Goal: Complete application form

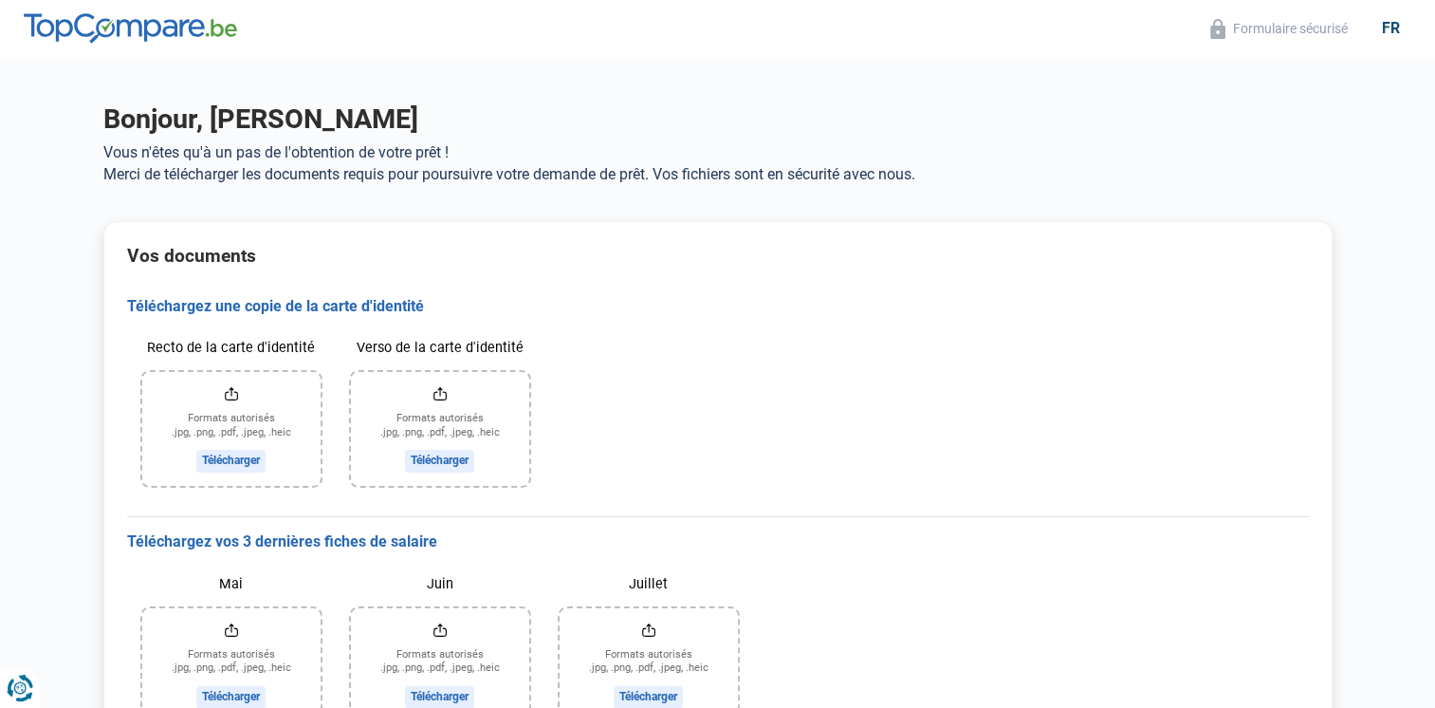
click at [235, 455] on input "Recto de la carte d'identité" at bounding box center [231, 429] width 178 height 114
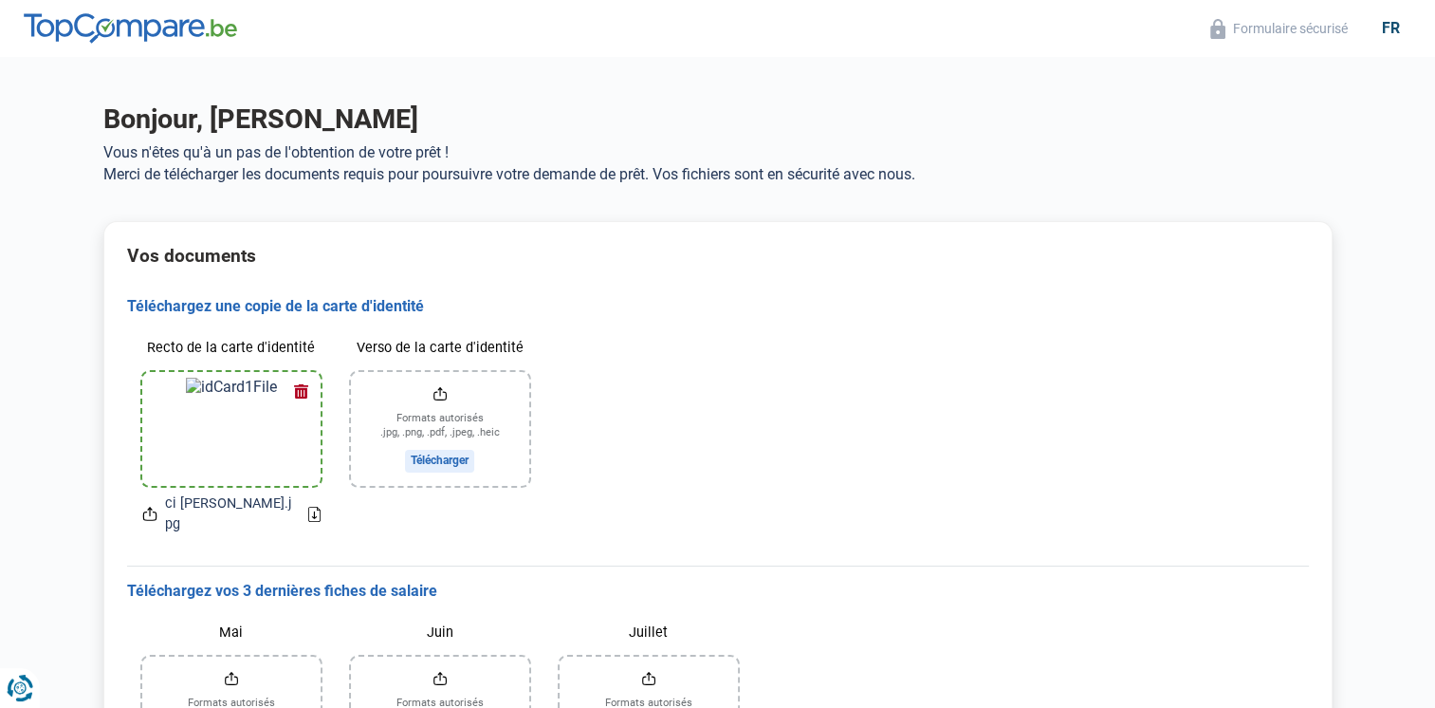
click at [436, 461] on input "Verso de la carte d'identité" at bounding box center [440, 429] width 178 height 114
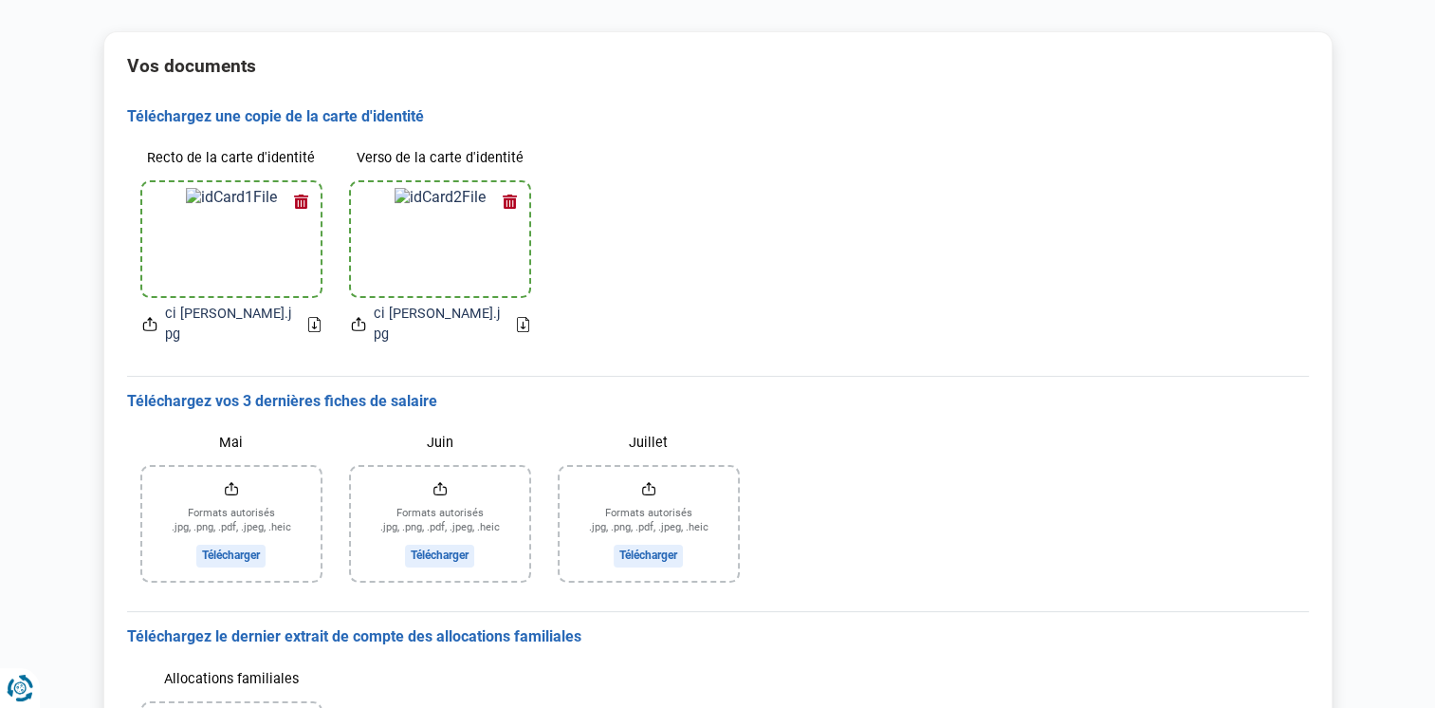
scroll to position [285, 0]
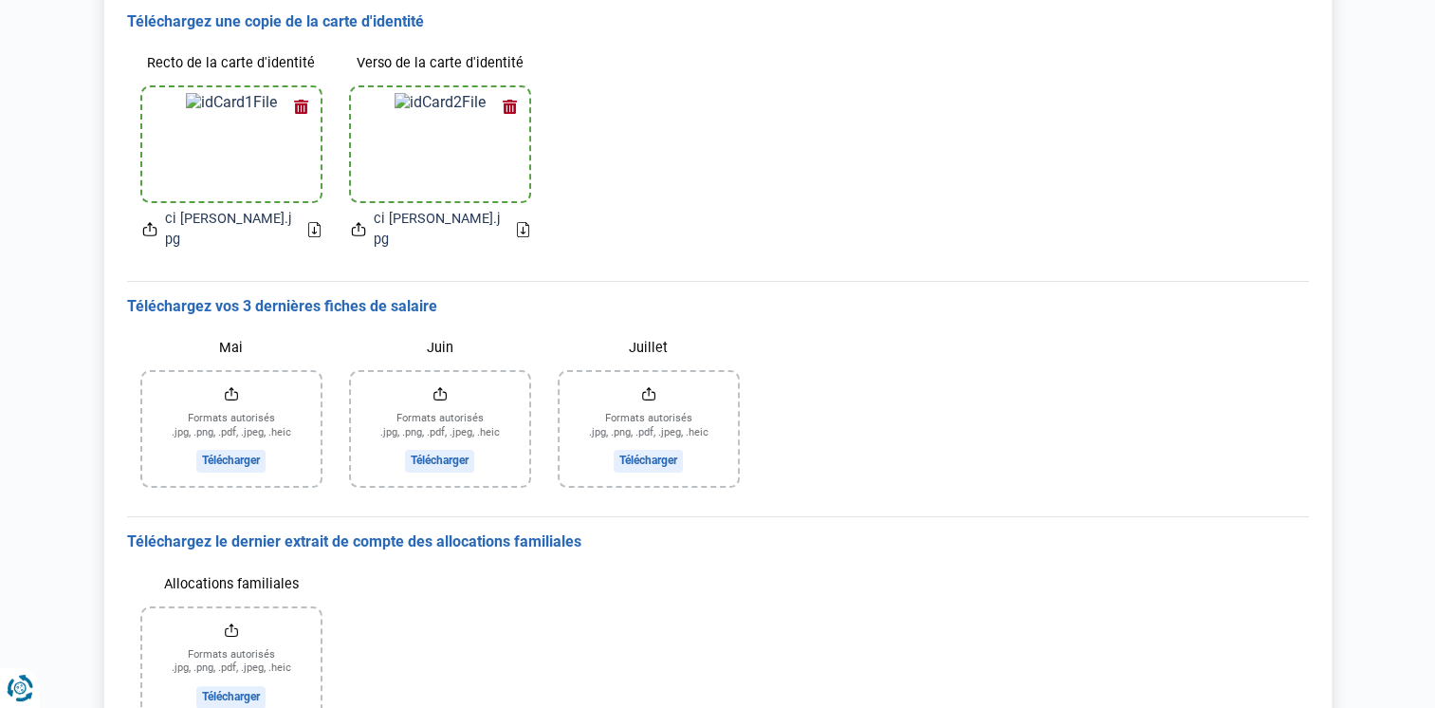
click at [241, 438] on input "Mai" at bounding box center [231, 429] width 178 height 114
click at [247, 445] on input "Mai" at bounding box center [231, 429] width 178 height 114
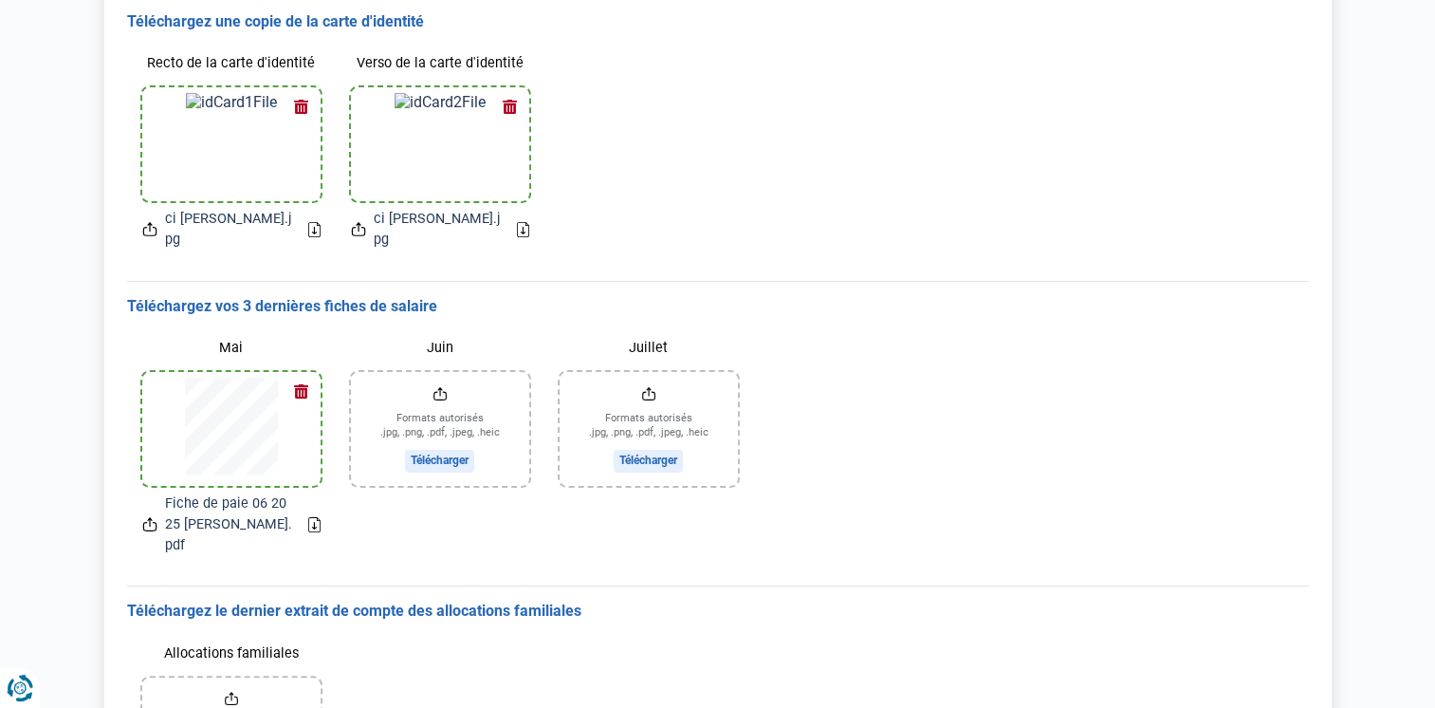
click at [451, 442] on input "Juin" at bounding box center [440, 429] width 178 height 114
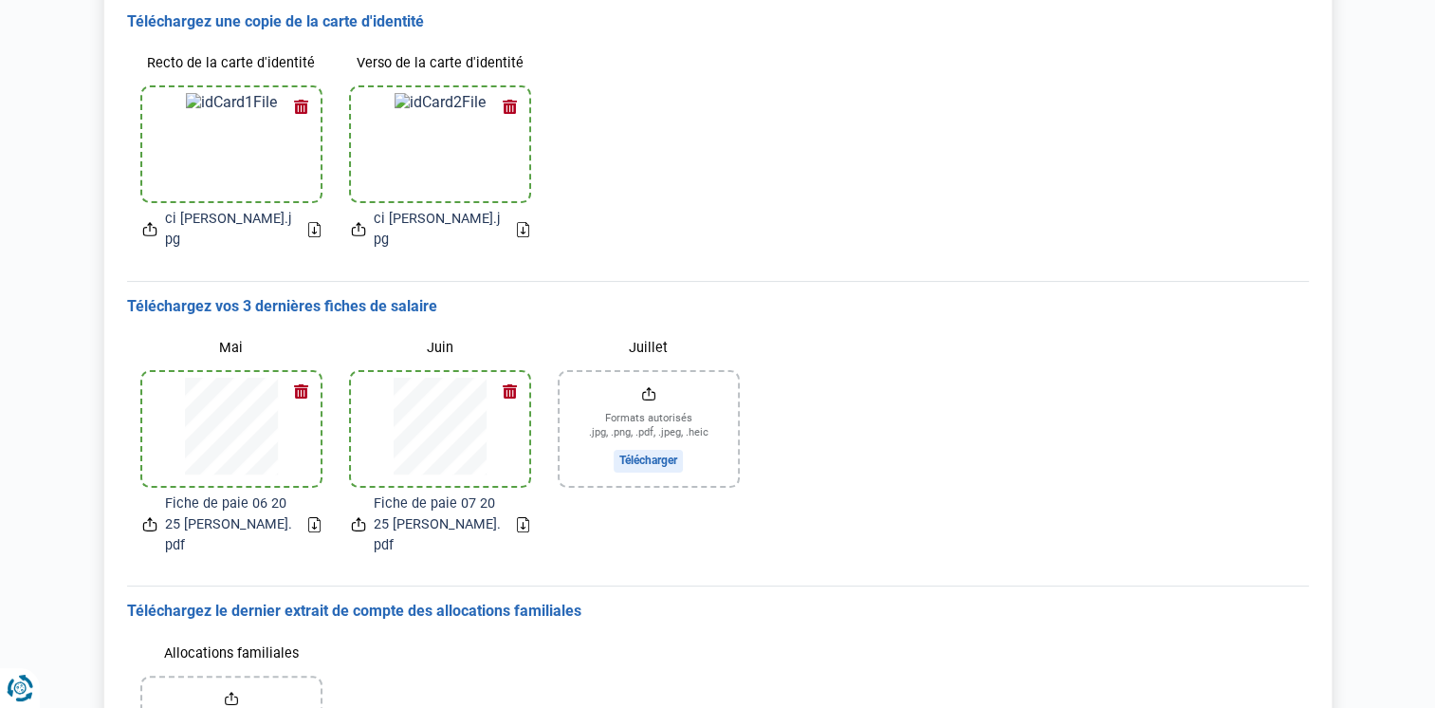
click at [662, 438] on input "Juillet" at bounding box center [649, 429] width 178 height 114
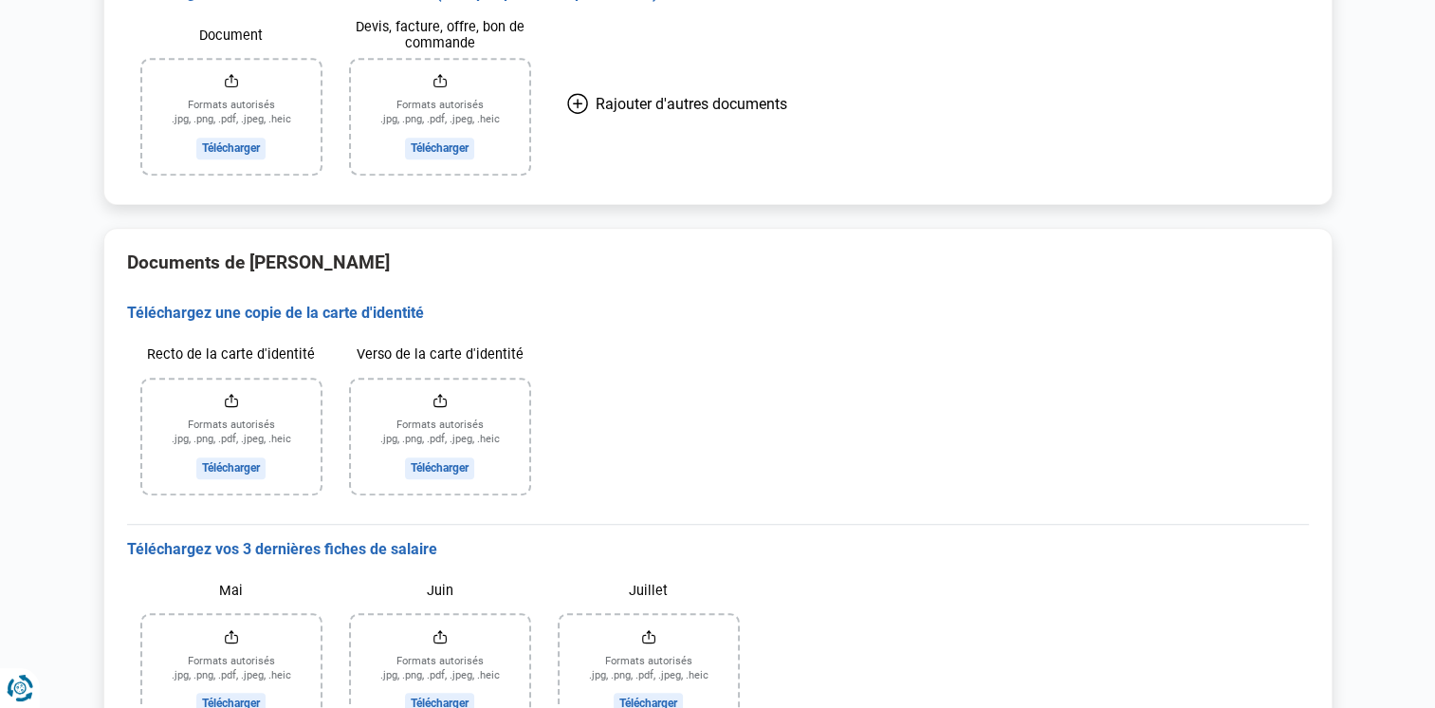
scroll to position [1211, 0]
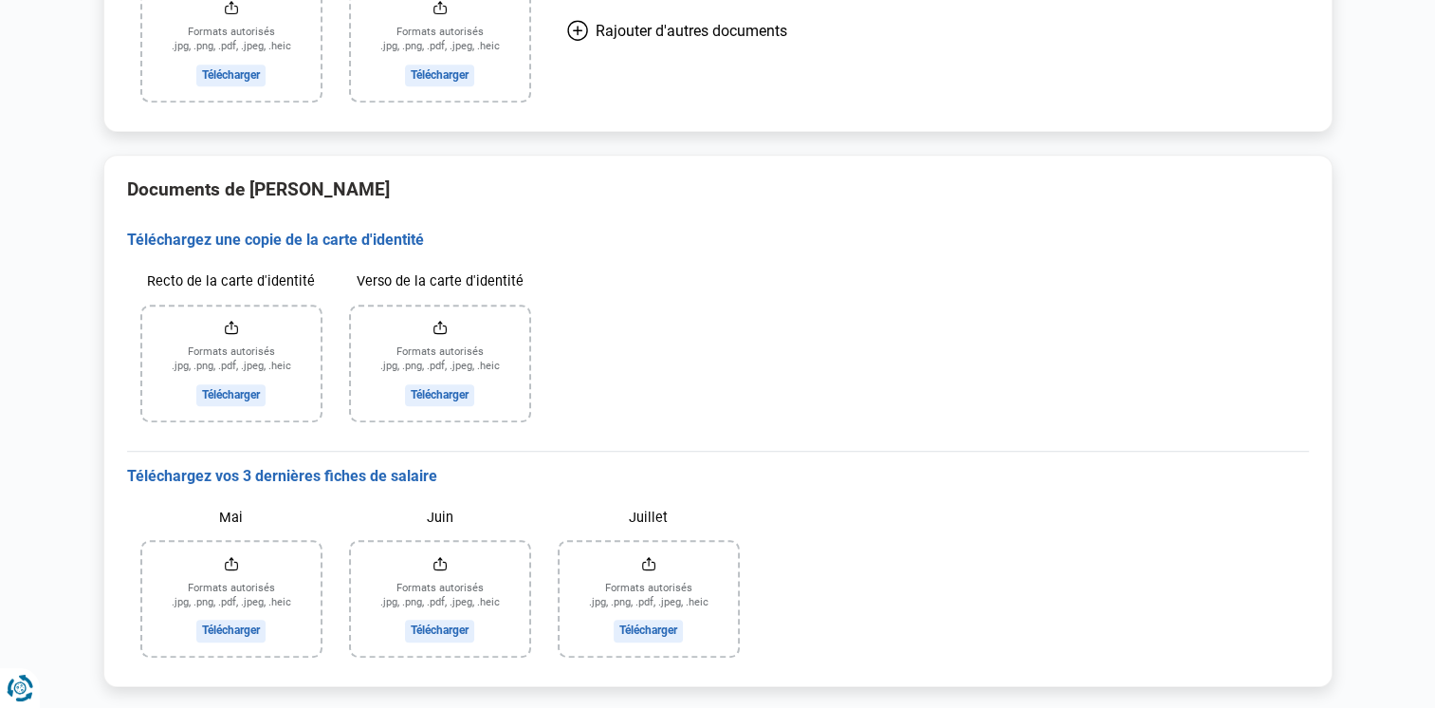
click at [231, 351] on input "Recto de la carte d'identité" at bounding box center [231, 363] width 178 height 114
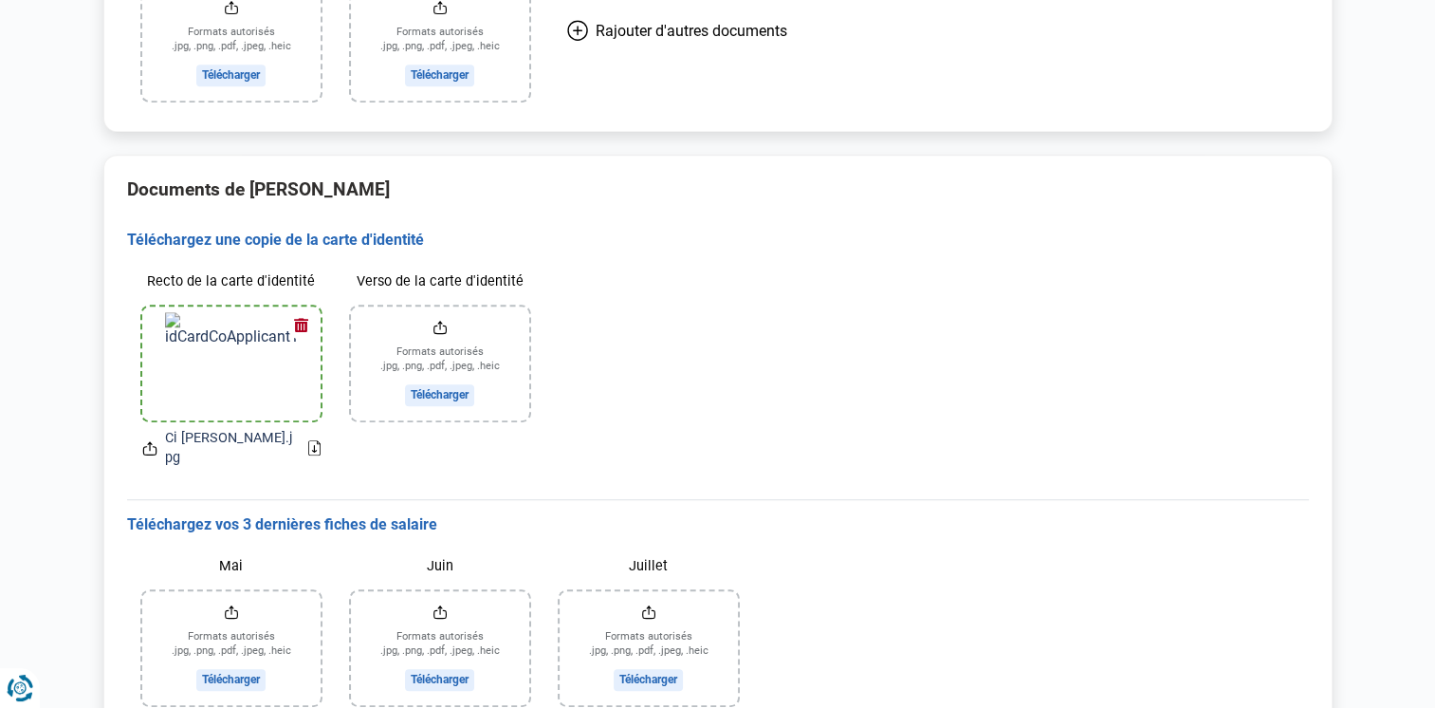
click at [448, 356] on input "Verso de la carte d'identité" at bounding box center [440, 363] width 178 height 114
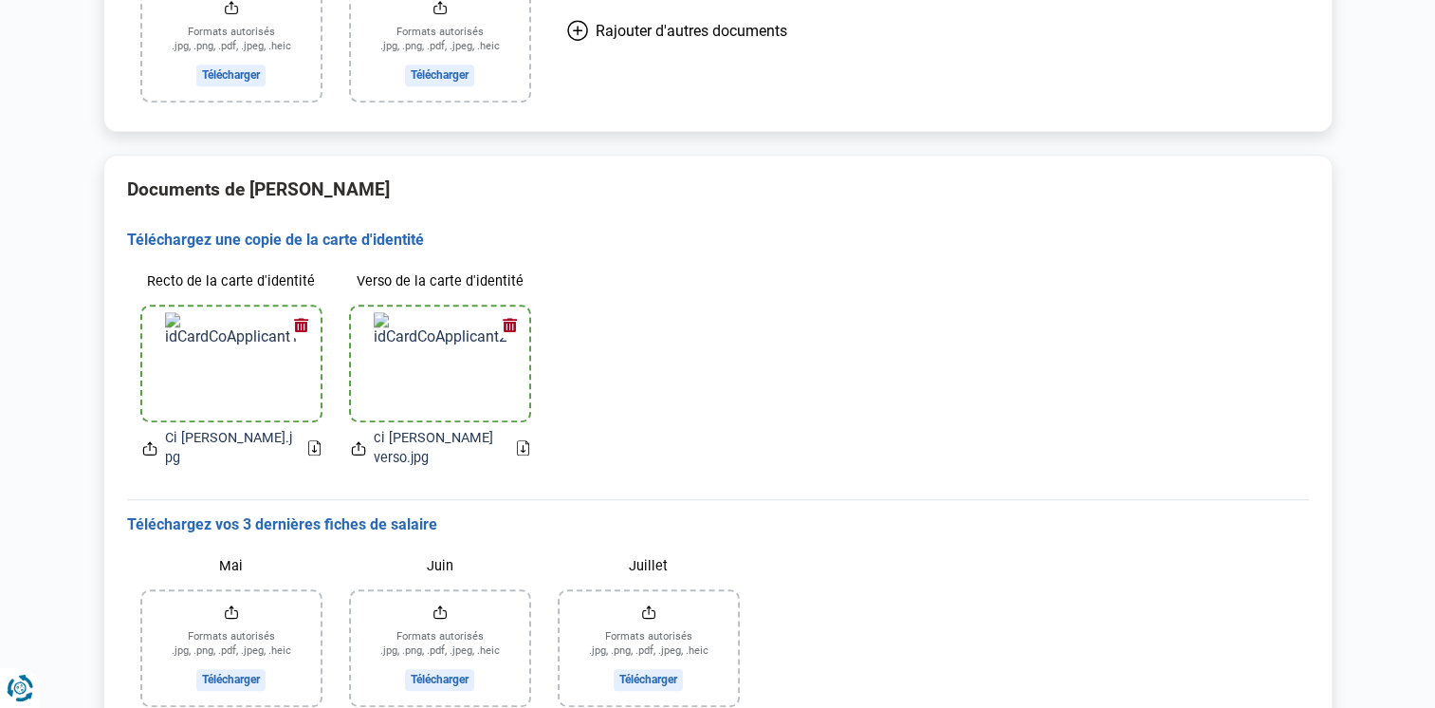
scroll to position [1240, 0]
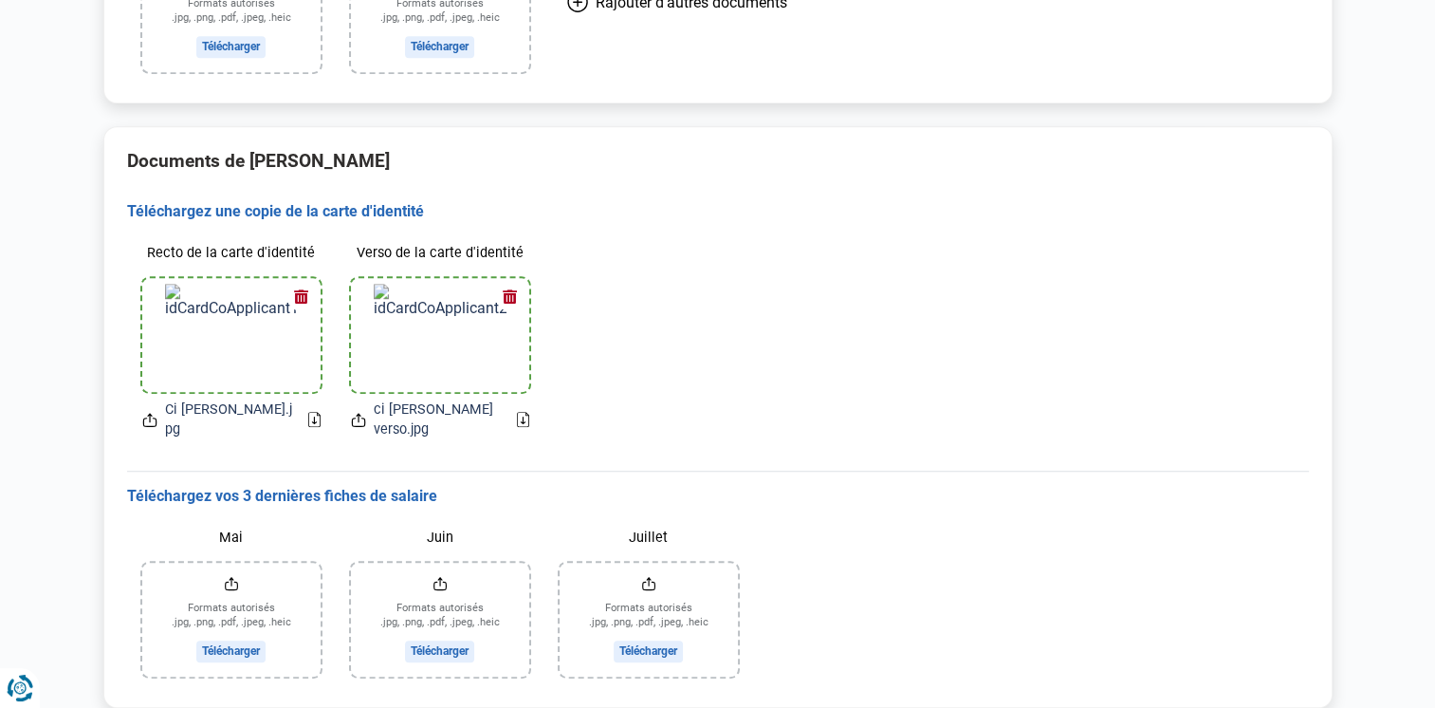
click at [218, 593] on input "Mai" at bounding box center [231, 620] width 178 height 114
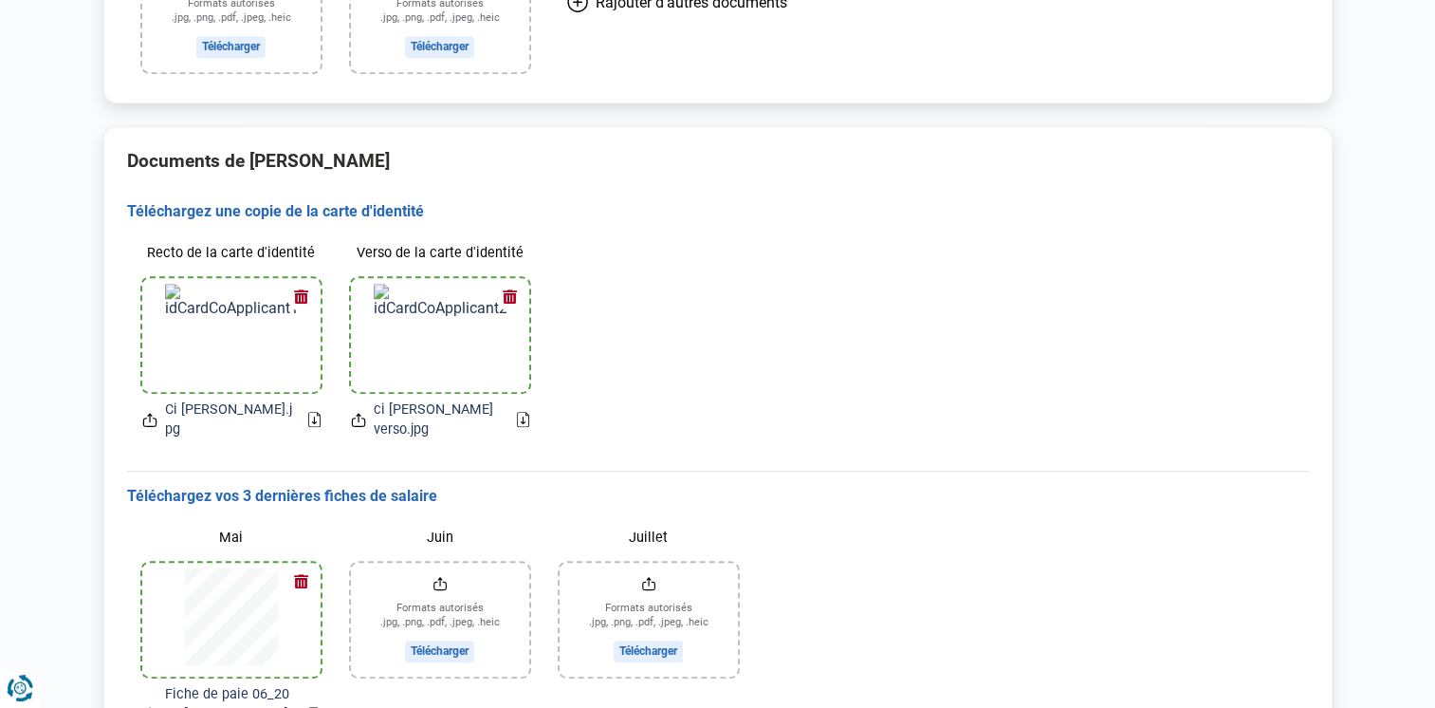
click at [452, 594] on input "Juin" at bounding box center [440, 620] width 178 height 114
click at [645, 585] on input "Juillet" at bounding box center [649, 620] width 178 height 114
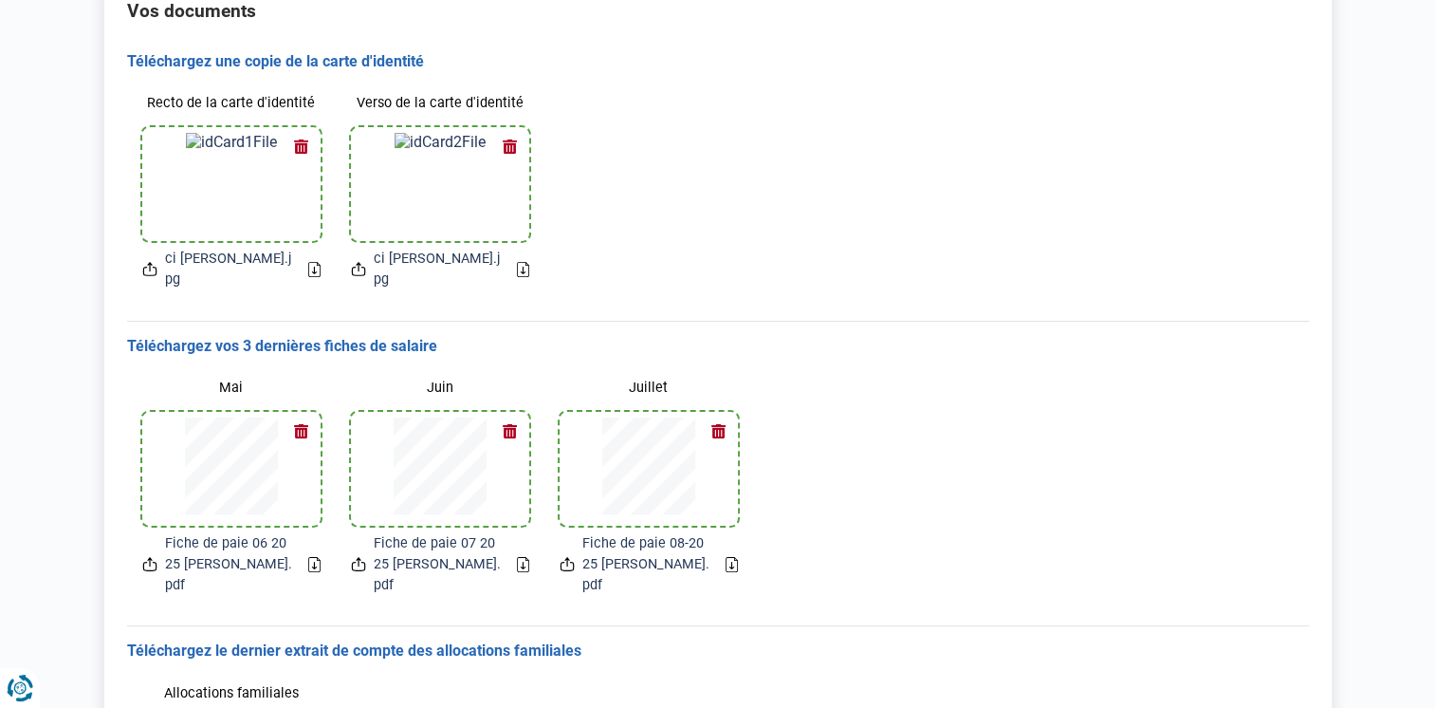
scroll to position [0, 0]
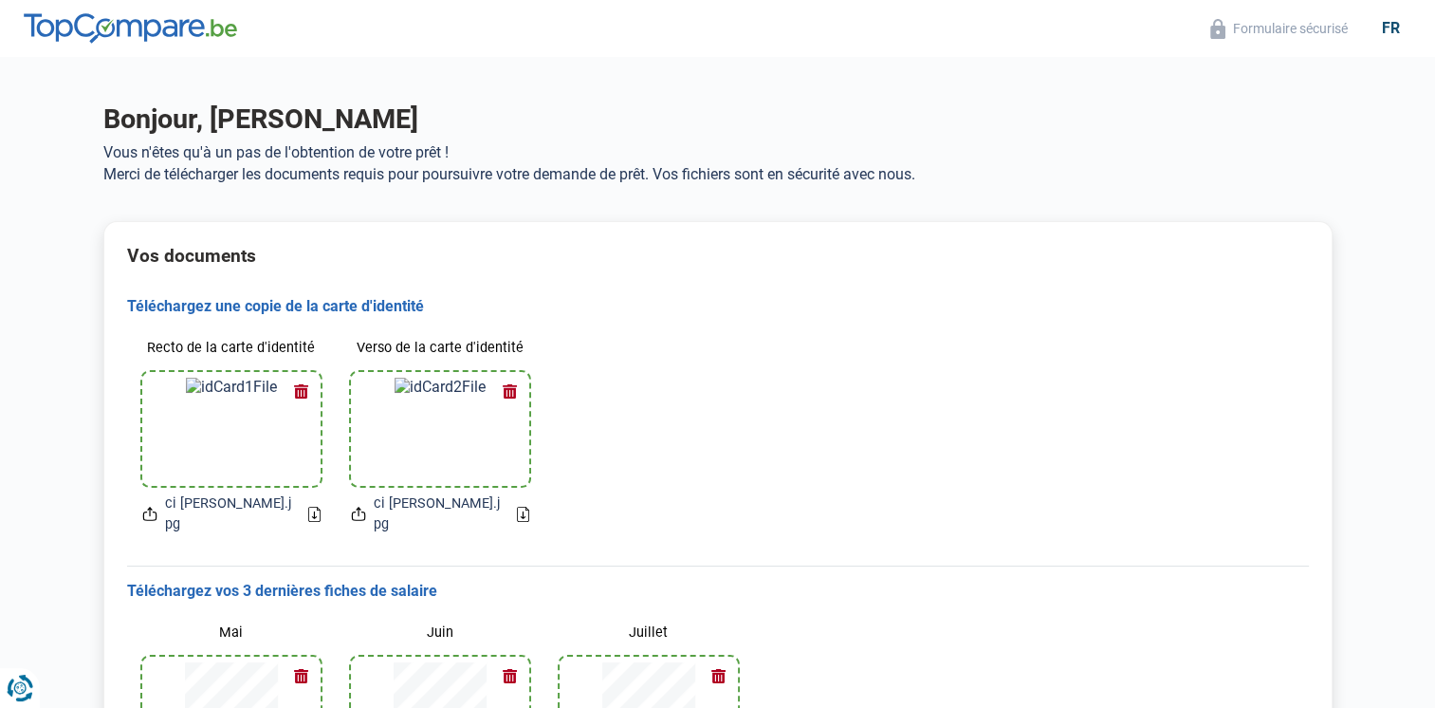
click at [312, 507] on icon at bounding box center [314, 514] width 12 height 15
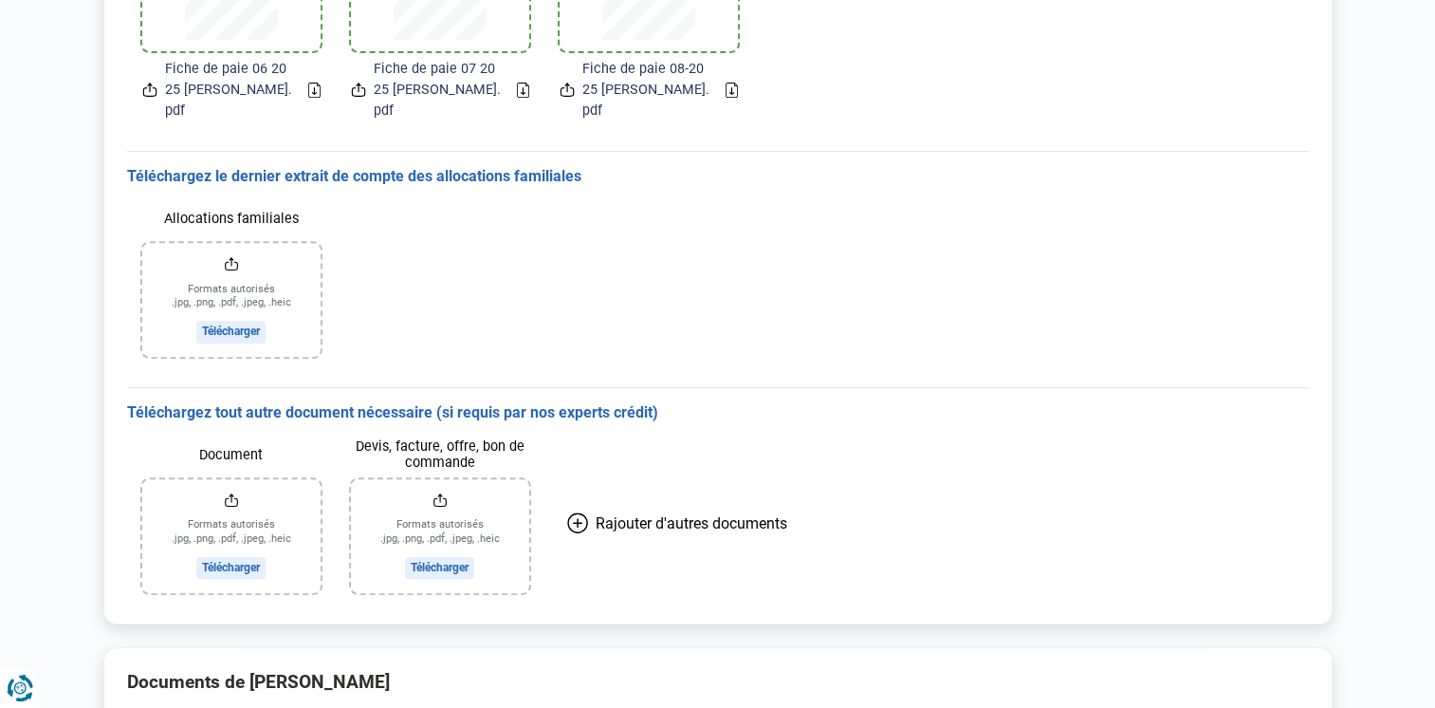
scroll to position [624, 0]
